Goal: Connect with others: Connect with others

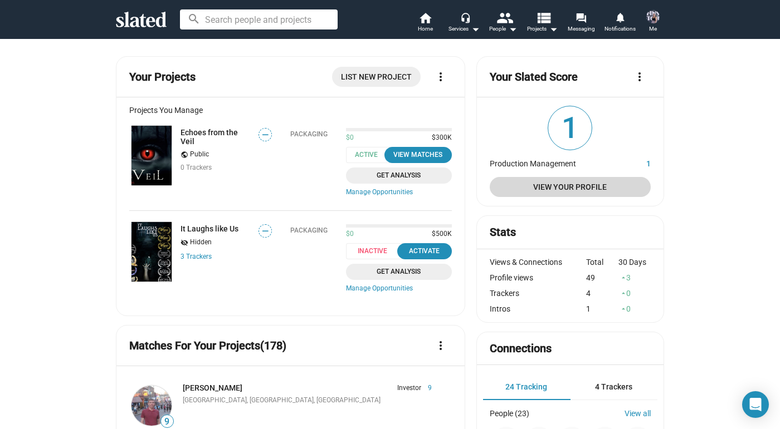
click at [589, 186] on span "View Your Profile" at bounding box center [569, 187] width 143 height 20
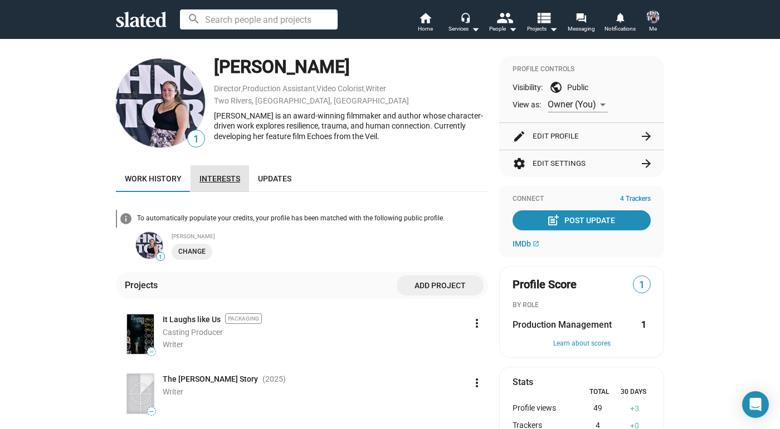
click at [227, 174] on link "Interests" at bounding box center [219, 178] width 58 height 27
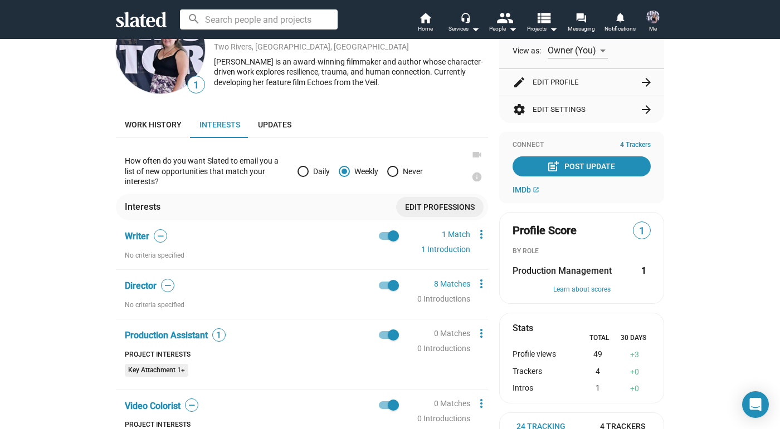
scroll to position [62, 0]
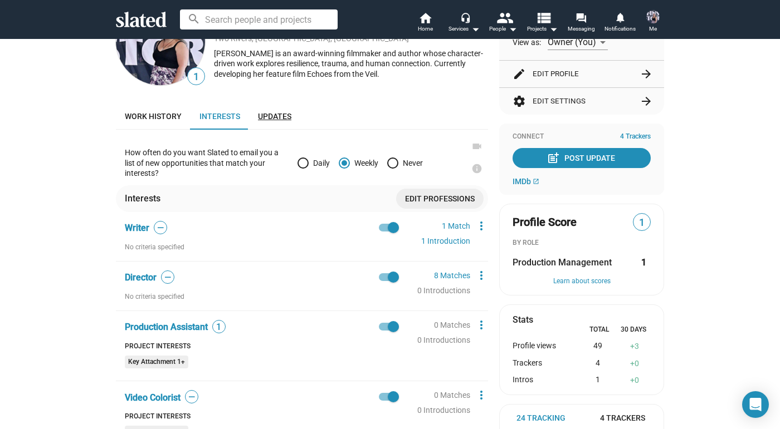
click at [284, 118] on span "Updates" at bounding box center [274, 116] width 33 height 9
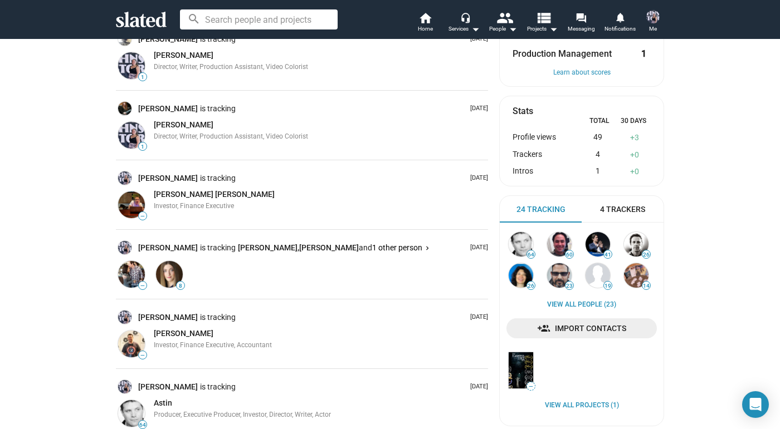
scroll to position [272, 0]
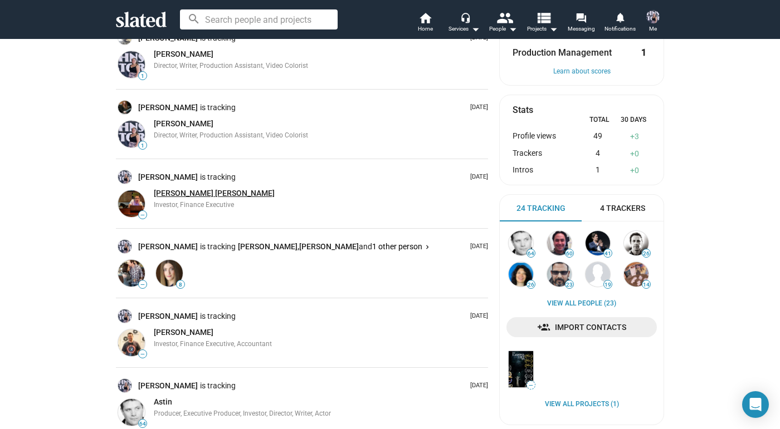
click at [169, 189] on span "[PERSON_NAME] [PERSON_NAME]" at bounding box center [214, 193] width 121 height 9
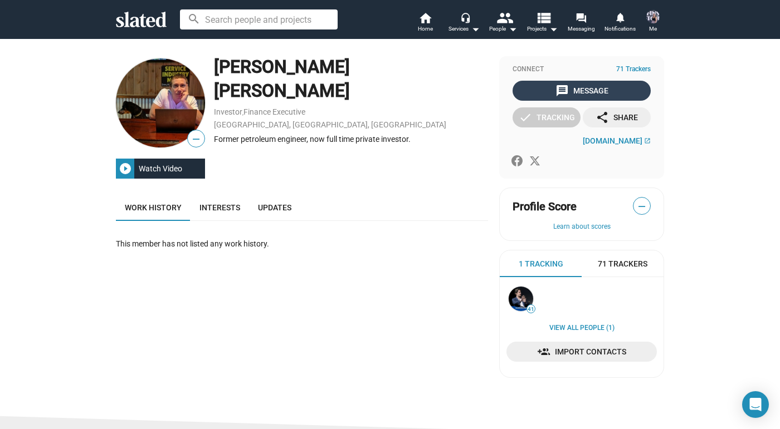
click at [567, 81] on div "message Message" at bounding box center [581, 91] width 53 height 20
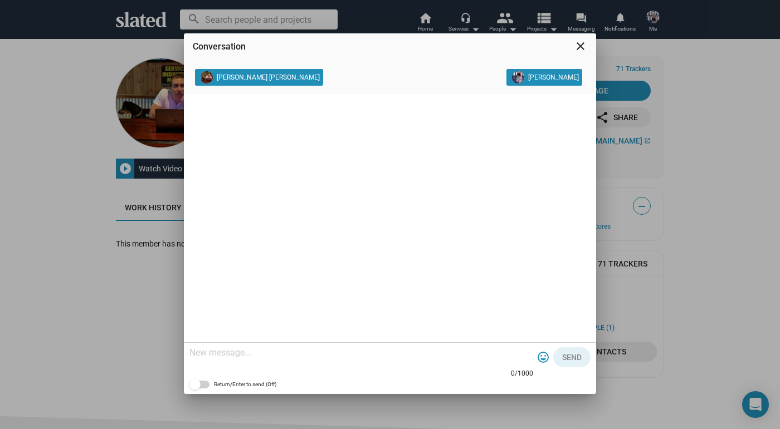
click at [582, 50] on mat-icon "close" at bounding box center [580, 46] width 13 height 13
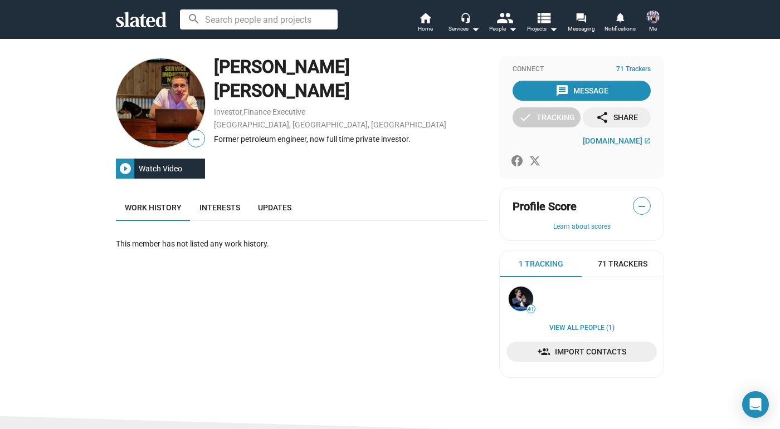
click at [156, 169] on div "Watch Video" at bounding box center [160, 169] width 52 height 20
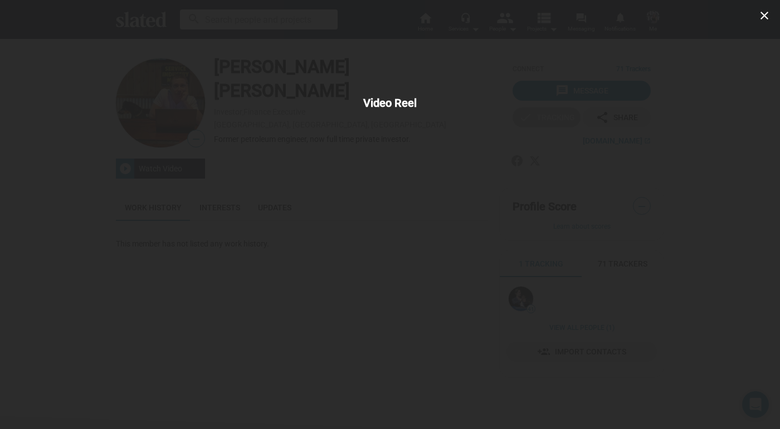
click at [624, 160] on div "close Video Reel" at bounding box center [390, 214] width 780 height 429
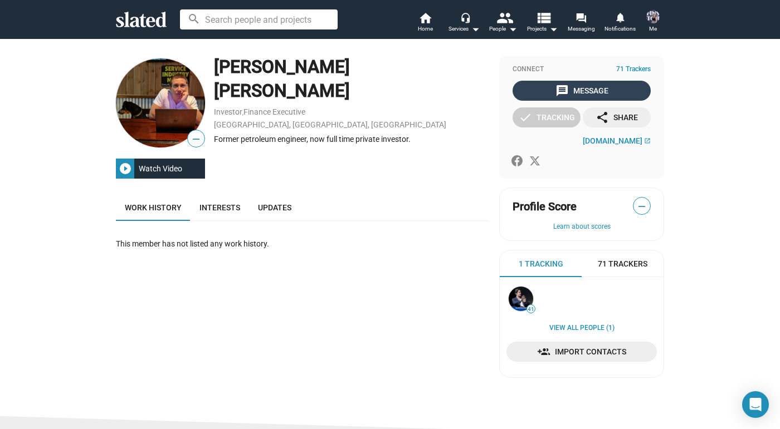
click at [592, 91] on div "message Message" at bounding box center [581, 91] width 53 height 20
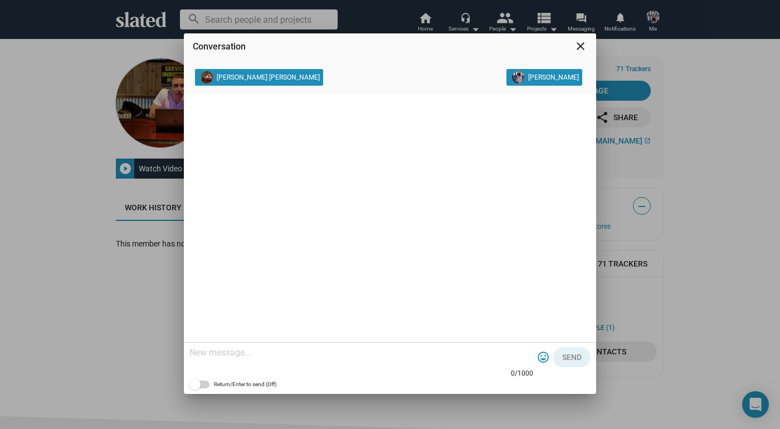
click at [646, 180] on div "Conversation close [PERSON_NAME] [PERSON_NAME] 0/1000 tag_faces Send Return/Ent…" at bounding box center [390, 214] width 780 height 429
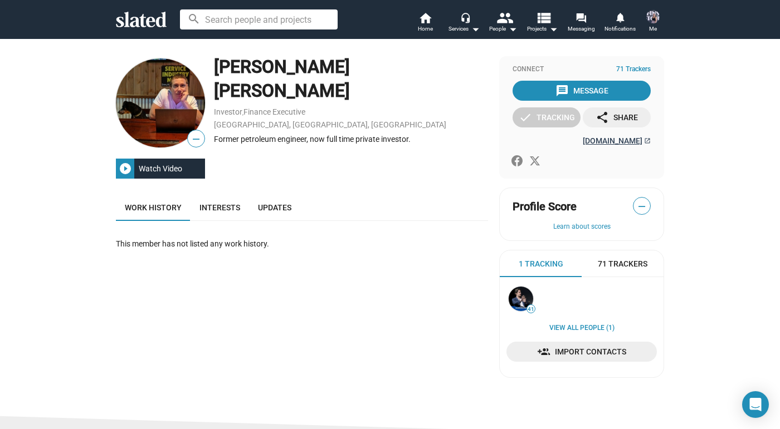
click at [606, 143] on span "[DOMAIN_NAME]" at bounding box center [612, 140] width 60 height 9
